Goal: Information Seeking & Learning: Learn about a topic

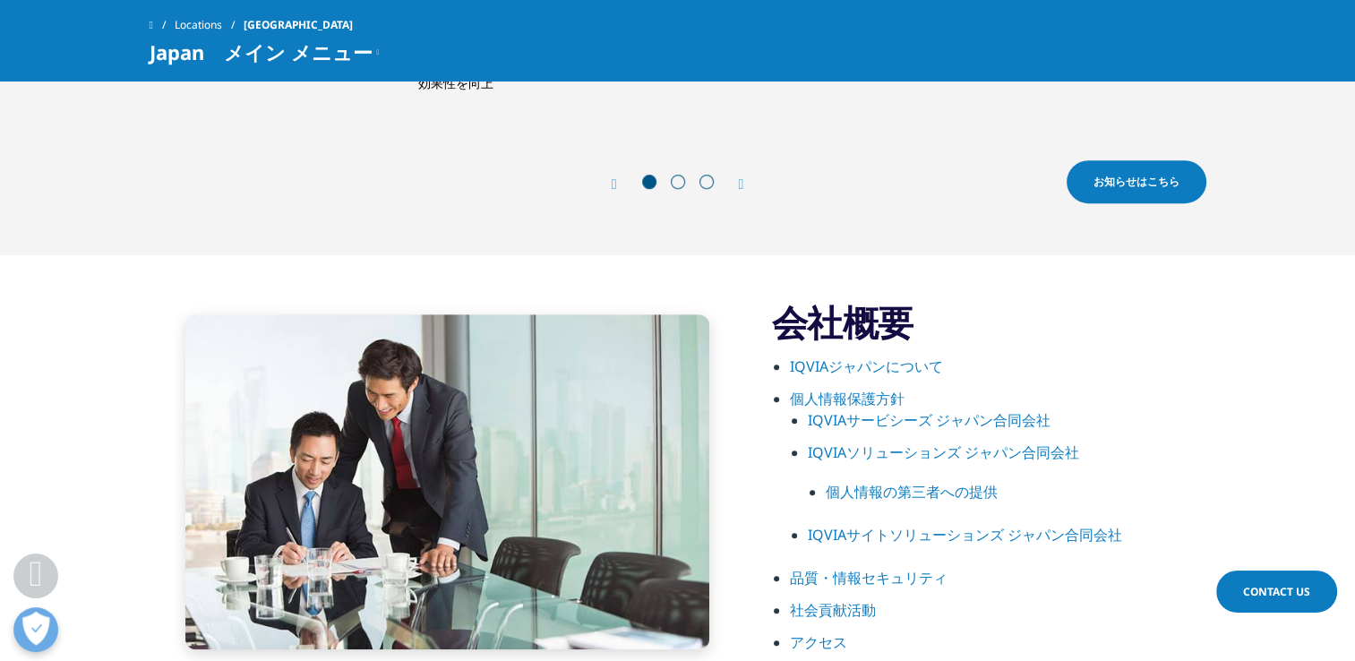
scroll to position [806, 0]
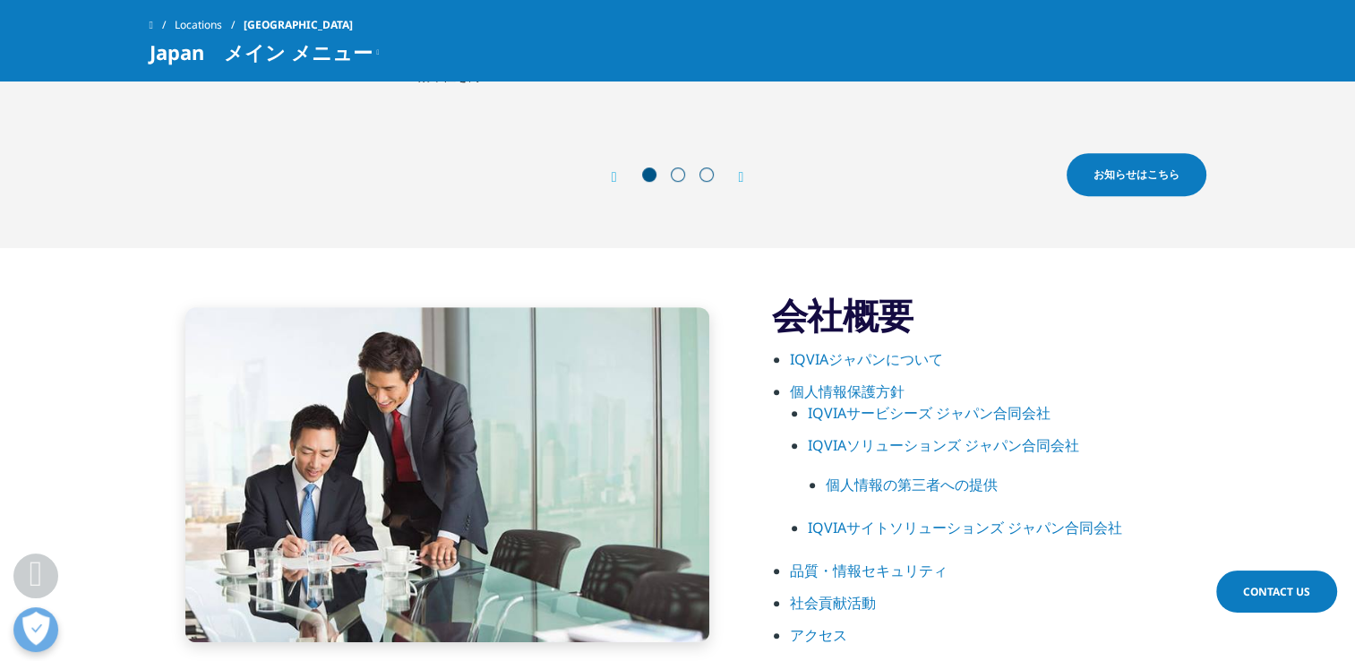
click at [906, 358] on link "IQVIAジャパンについて" at bounding box center [866, 359] width 153 height 20
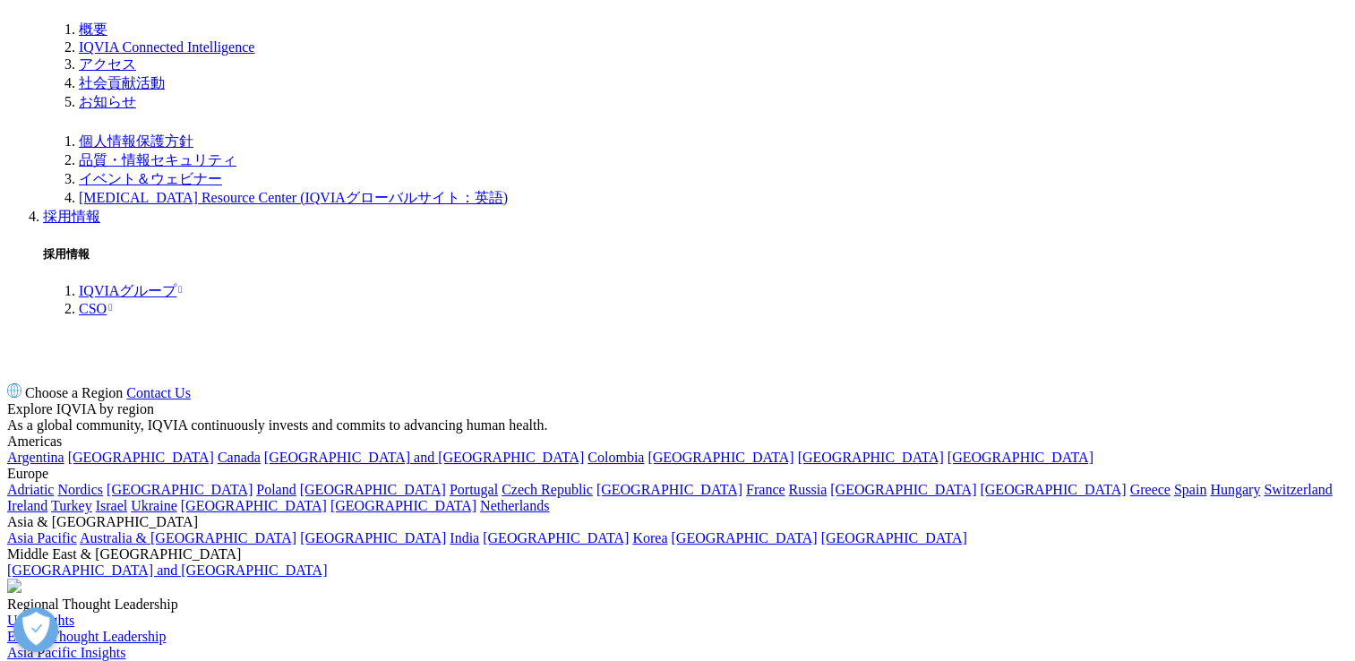
scroll to position [1881, 0]
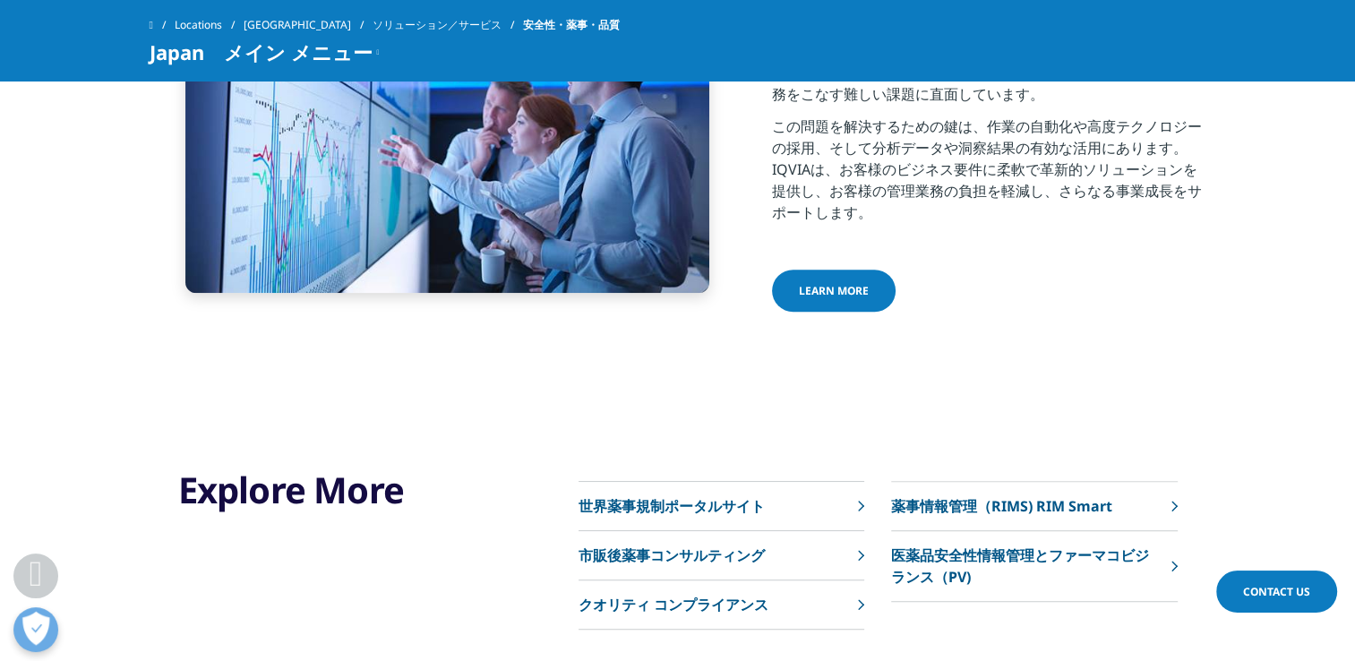
scroll to position [1254, 0]
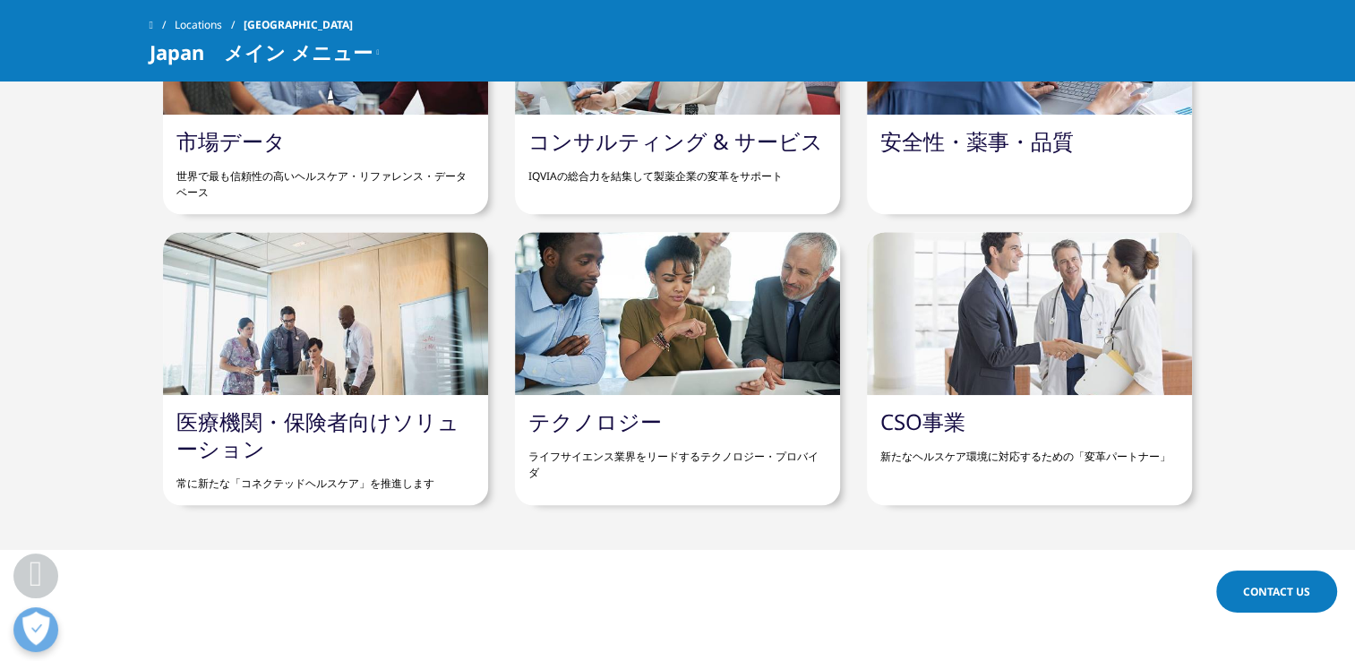
scroll to position [1881, 0]
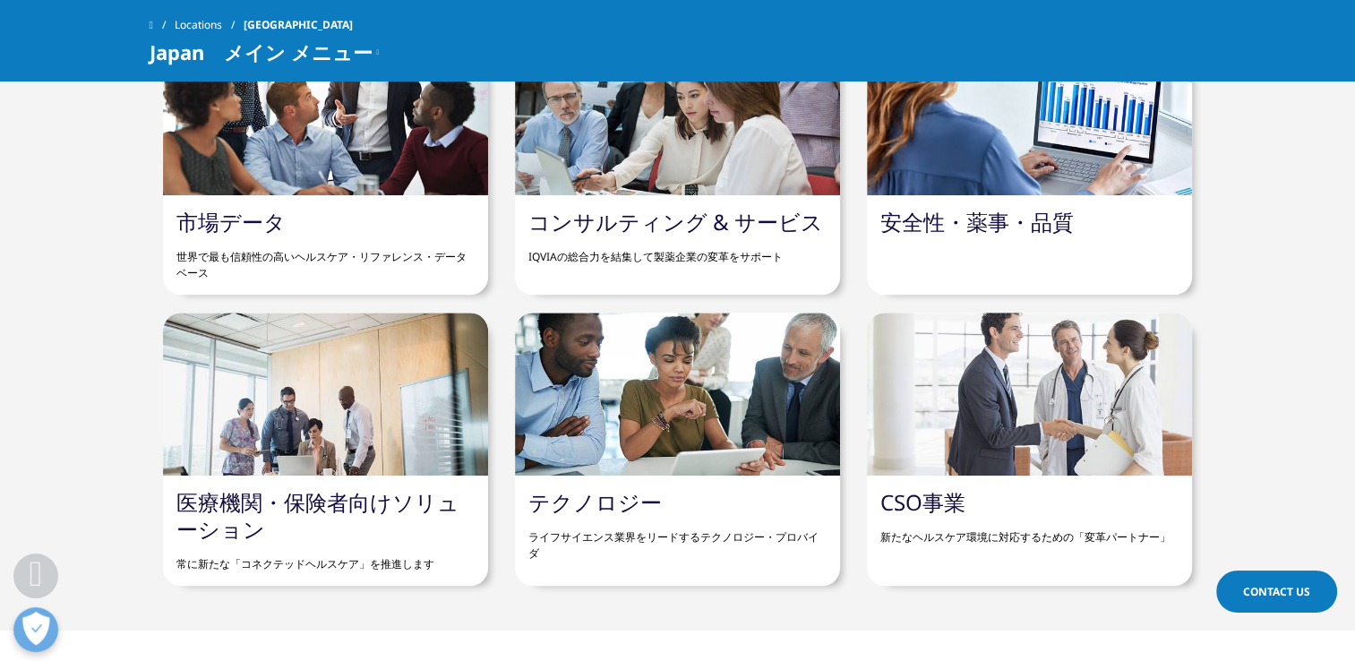
click at [942, 496] on link "CSO事業" at bounding box center [922, 502] width 85 height 30
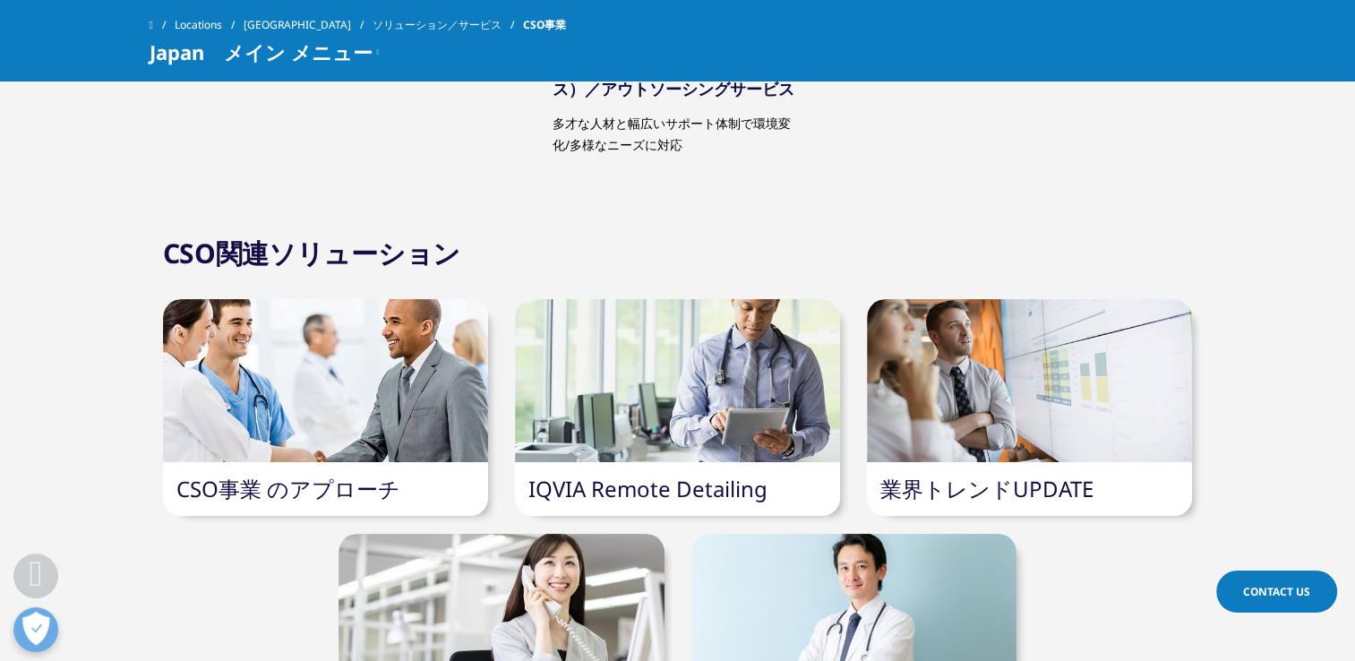
scroll to position [4210, 0]
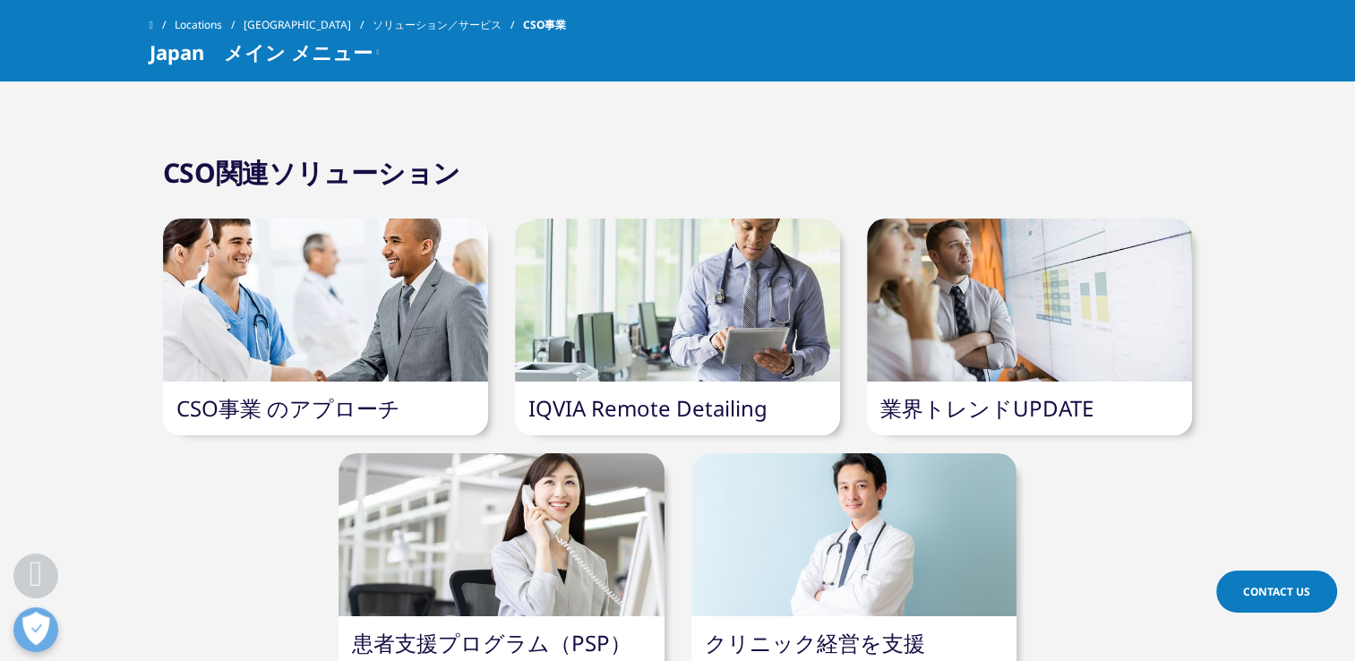
click at [380, 378] on div at bounding box center [325, 300] width 325 height 163
